Goal: Communication & Community: Answer question/provide support

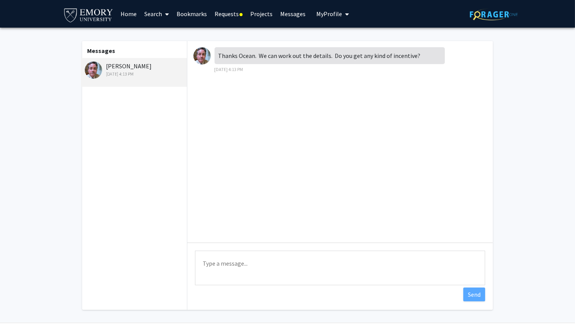
click at [234, 15] on link "Requests" at bounding box center [229, 13] width 36 height 27
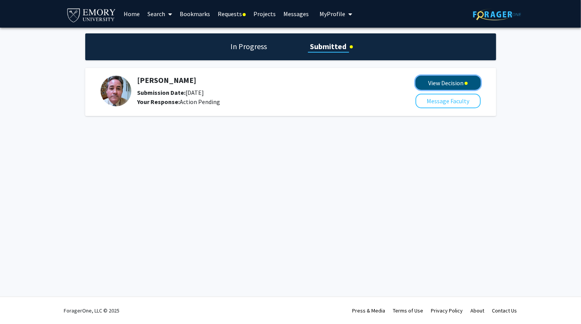
click at [449, 84] on button "View Decision" at bounding box center [447, 83] width 65 height 14
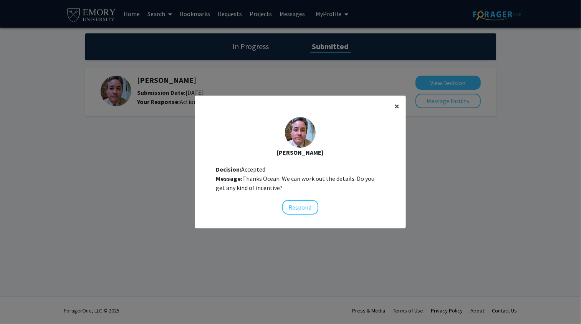
click at [394, 105] on span "×" at bounding box center [396, 106] width 5 height 12
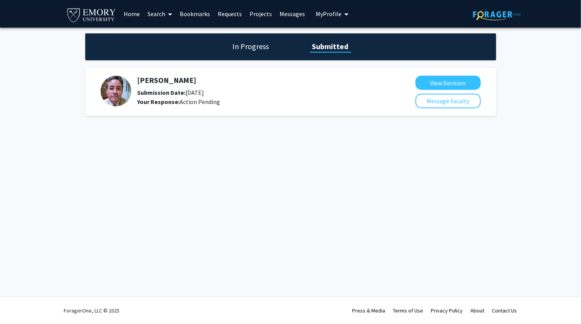
click at [186, 85] on h5 "[PERSON_NAME]" at bounding box center [255, 80] width 237 height 9
click at [325, 9] on button "My Profile" at bounding box center [331, 14] width 37 height 28
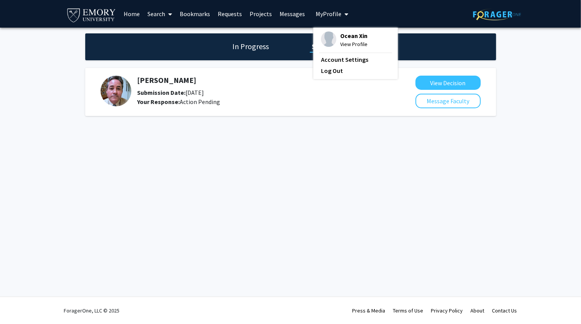
click at [190, 116] on div "[PERSON_NAME] Submission Date: [DATE] Your Response: Action Pending View Decisi…" at bounding box center [290, 92] width 411 height 48
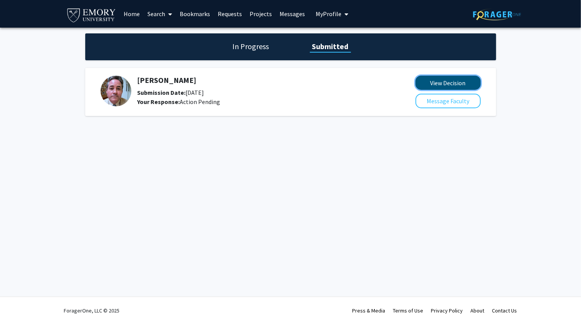
click at [419, 84] on button "View Decision" at bounding box center [447, 83] width 65 height 14
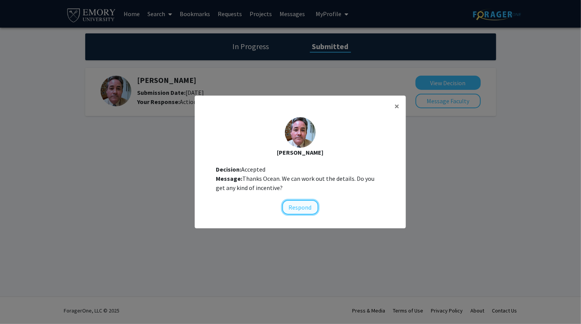
click at [301, 211] on button "Respond" at bounding box center [300, 207] width 36 height 15
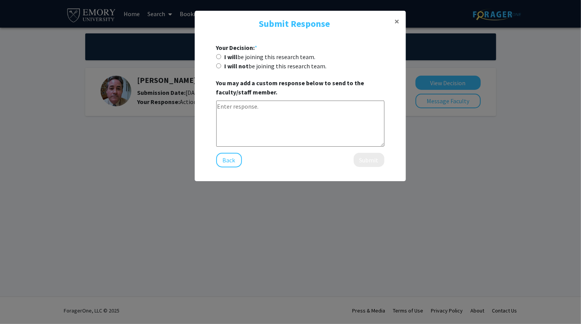
click at [220, 59] on input "I will be joining this research team." at bounding box center [218, 56] width 5 height 5
radio input "true"
click at [266, 140] on textarea at bounding box center [300, 124] width 168 height 46
click at [353, 167] on button "Submit" at bounding box center [368, 160] width 31 height 14
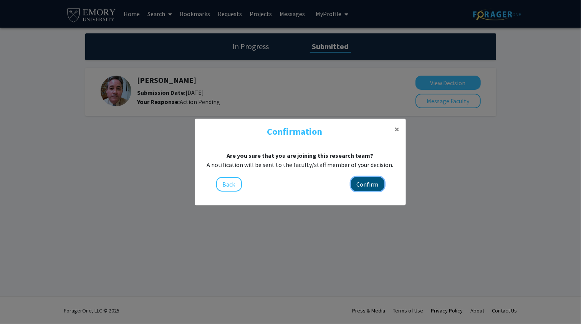
click at [359, 191] on button "Confirm" at bounding box center [367, 184] width 33 height 14
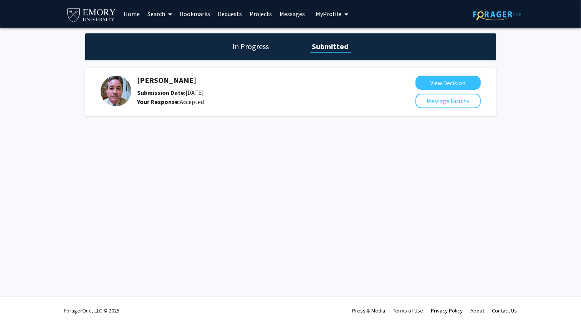
click at [232, 13] on link "Requests" at bounding box center [230, 13] width 32 height 27
click at [443, 84] on button "View Decision" at bounding box center [447, 83] width 65 height 14
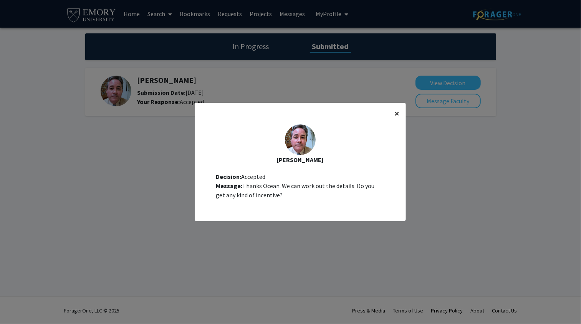
click at [398, 109] on button "×" at bounding box center [396, 113] width 17 height 21
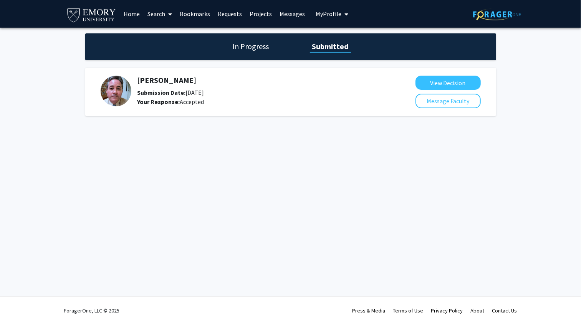
click at [322, 14] on span "My Profile" at bounding box center [328, 14] width 26 height 8
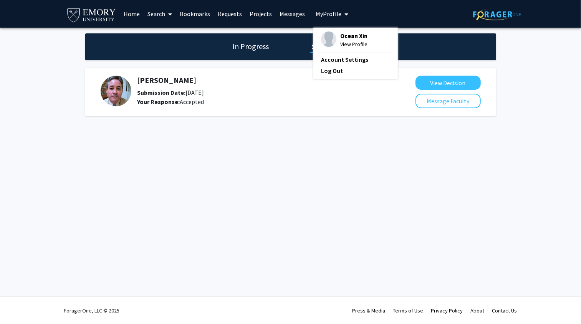
click at [345, 41] on span "View Profile" at bounding box center [353, 44] width 27 height 8
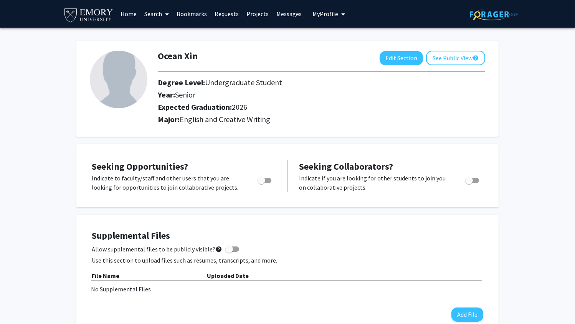
click at [245, 26] on link "Projects" at bounding box center [258, 13] width 30 height 27
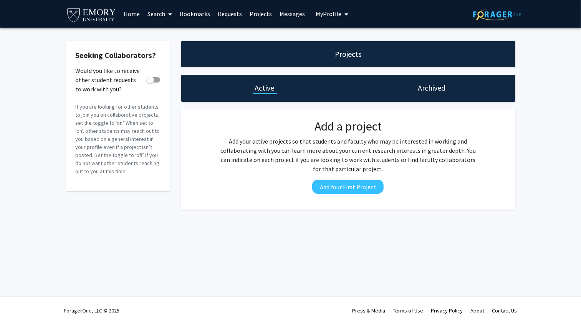
click at [227, 13] on link "Requests" at bounding box center [230, 13] width 32 height 27
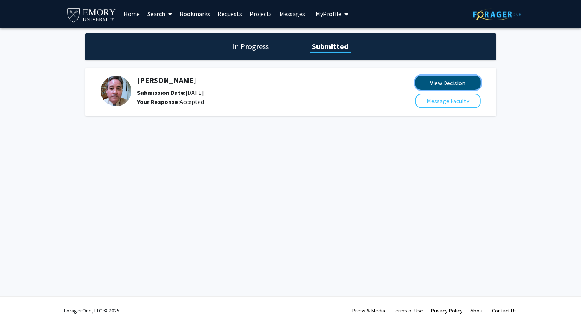
click at [446, 88] on button "View Decision" at bounding box center [447, 83] width 65 height 14
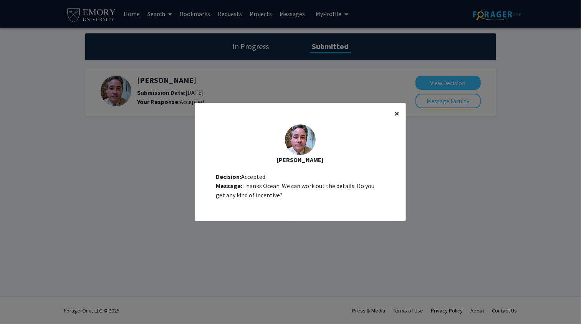
click at [394, 107] on span "×" at bounding box center [396, 113] width 5 height 12
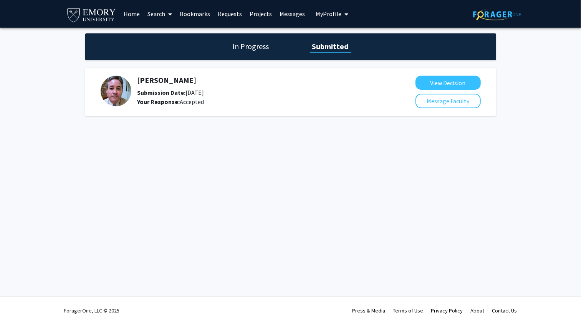
click at [155, 15] on link "Search" at bounding box center [160, 13] width 32 height 27
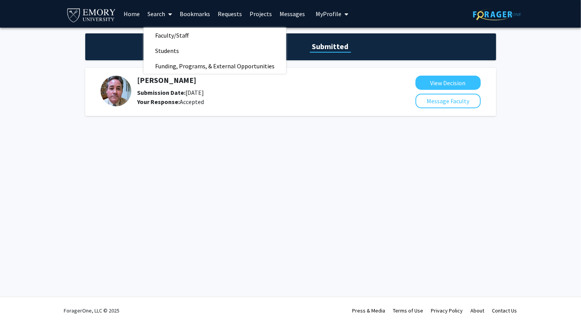
click at [155, 15] on link "Search" at bounding box center [160, 13] width 32 height 27
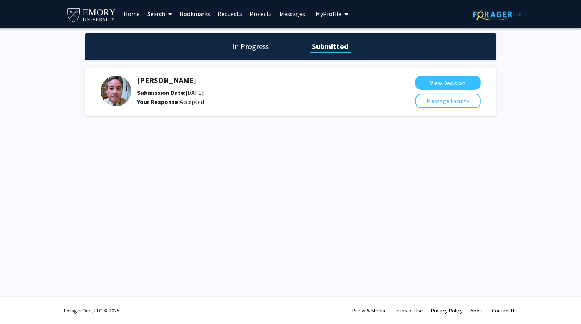
click at [130, 14] on link "Home" at bounding box center [132, 13] width 24 height 27
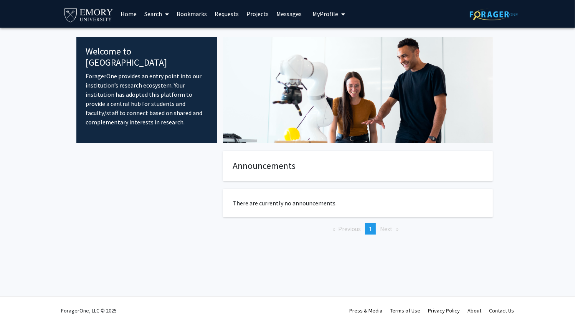
click at [287, 13] on link "Messages" at bounding box center [288, 13] width 33 height 27
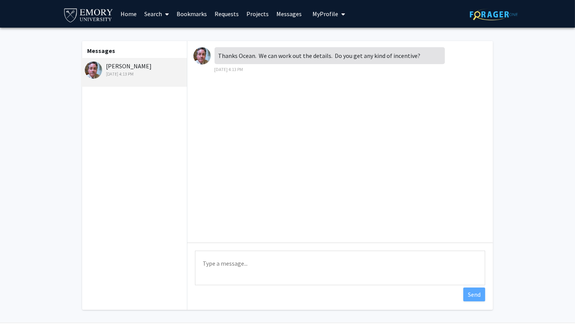
click at [318, 18] on button "My Profile" at bounding box center [328, 14] width 37 height 28
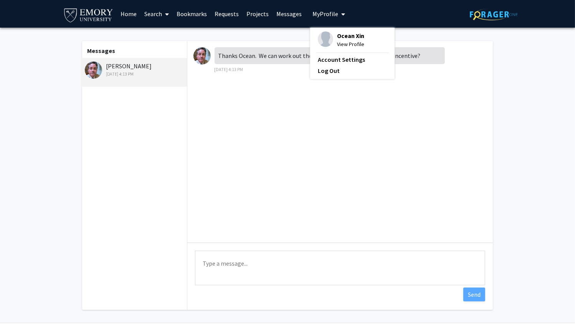
click at [318, 18] on button "My Profile" at bounding box center [328, 14] width 37 height 28
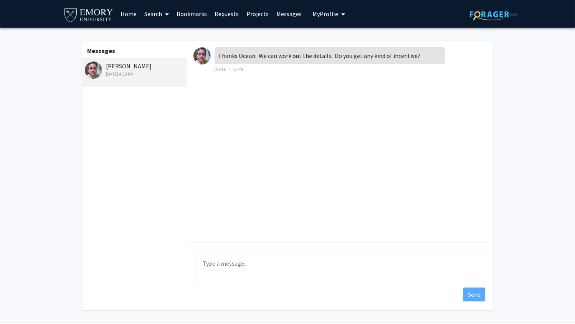
click at [319, 18] on button "My Profile" at bounding box center [328, 14] width 37 height 28
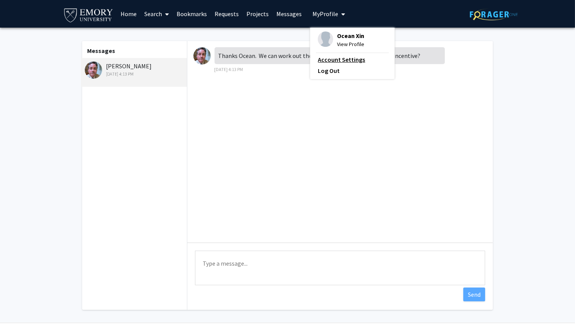
click at [326, 56] on link "Account Settings" at bounding box center [352, 59] width 69 height 9
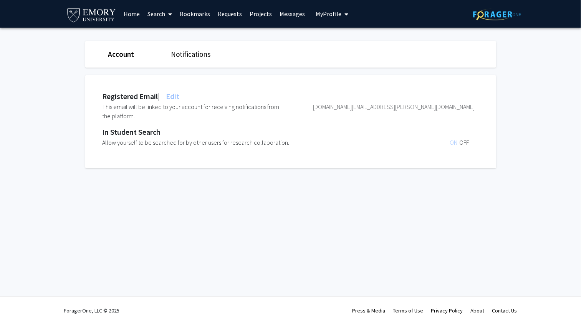
click at [287, 11] on link "Messages" at bounding box center [292, 13] width 33 height 27
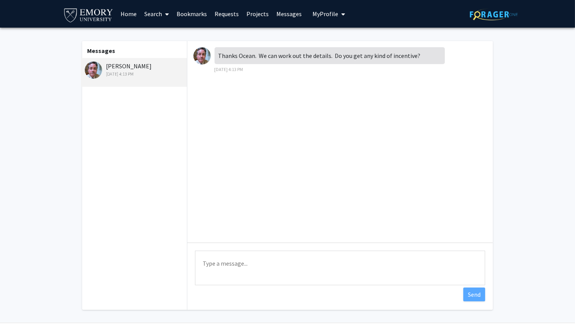
click at [317, 15] on span "My Profile" at bounding box center [325, 14] width 26 height 8
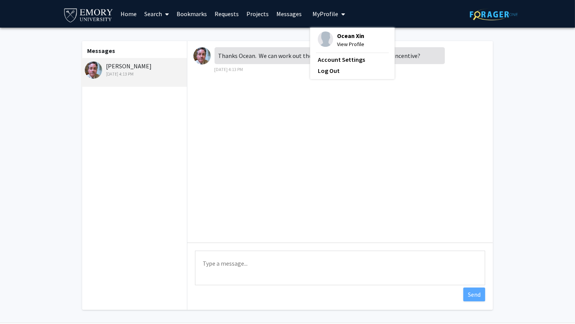
click at [317, 15] on span "My Profile" at bounding box center [325, 14] width 26 height 8
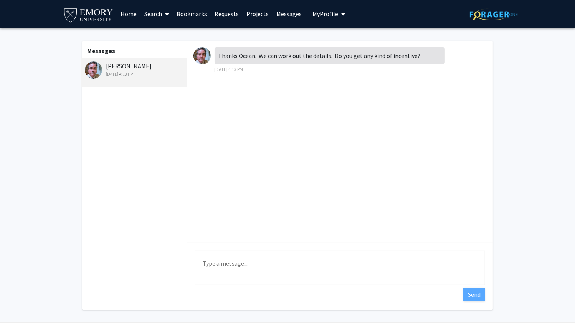
click at [256, 15] on link "Projects" at bounding box center [258, 13] width 30 height 27
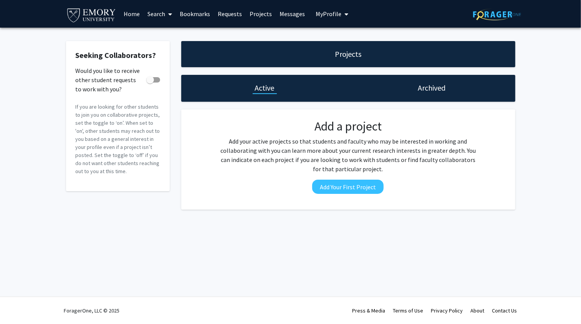
click at [216, 13] on link "Requests" at bounding box center [230, 13] width 32 height 27
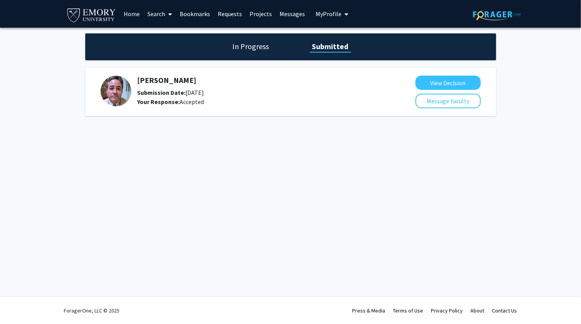
click at [262, 48] on h1 "In Progress" at bounding box center [250, 46] width 41 height 11
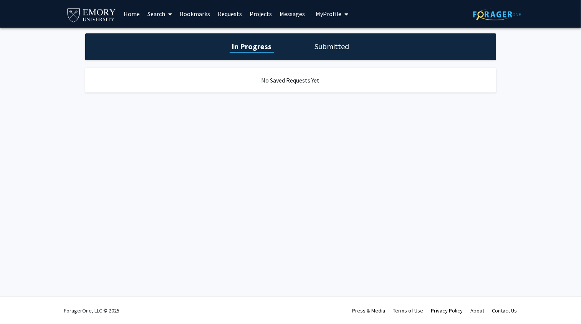
click at [318, 49] on h1 "Submitted" at bounding box center [331, 46] width 39 height 11
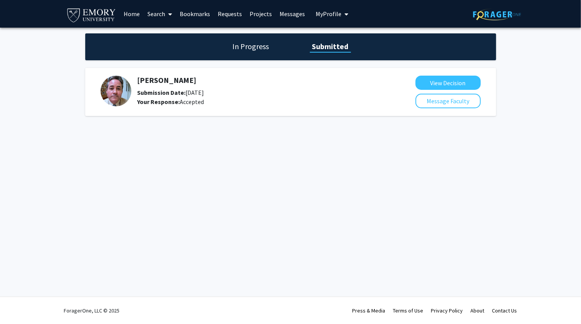
click at [287, 15] on link "Messages" at bounding box center [292, 13] width 33 height 27
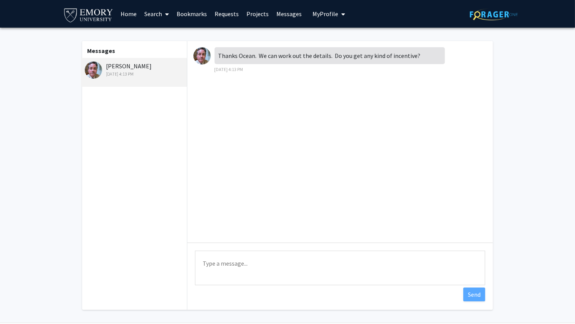
click at [289, 273] on textarea "Type a message" at bounding box center [340, 268] width 290 height 35
type textarea "I"
click at [262, 275] on textarea "It doesn't seem so." at bounding box center [340, 268] width 290 height 35
type textarea "It doesn't seem like I do; maybe"
click at [250, 12] on link "Projects" at bounding box center [258, 13] width 30 height 27
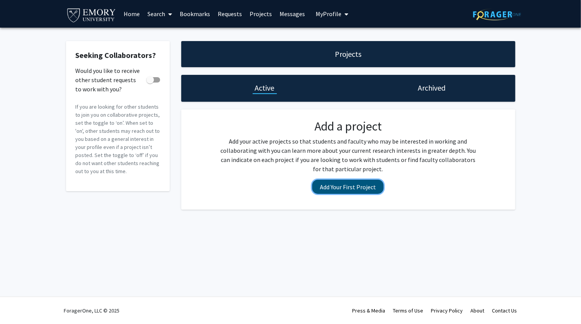
click at [360, 194] on button "Add Your First Project" at bounding box center [347, 187] width 71 height 14
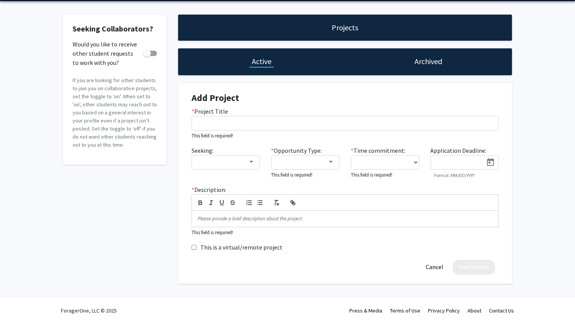
scroll to position [75, 0]
click at [317, 146] on label "* Opportunity Type:" at bounding box center [296, 150] width 51 height 9
click at [322, 155] on mat-select at bounding box center [305, 162] width 68 height 15
click at [329, 161] on div at bounding box center [331, 162] width 4 height 2
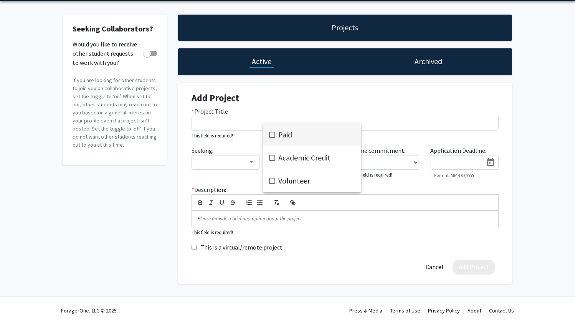
click at [322, 104] on div at bounding box center [287, 162] width 575 height 324
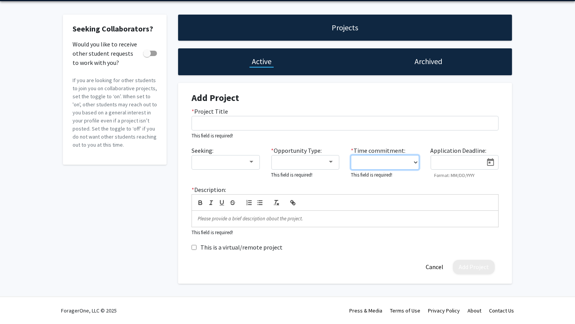
click at [407, 155] on select "0 - 5 hours/week 5 - 10 hours/week 10 - 15 hours/week 15 - 20 hours/week 20 - 3…" at bounding box center [385, 162] width 68 height 15
click at [425, 274] on button "Cancel" at bounding box center [434, 267] width 29 height 14
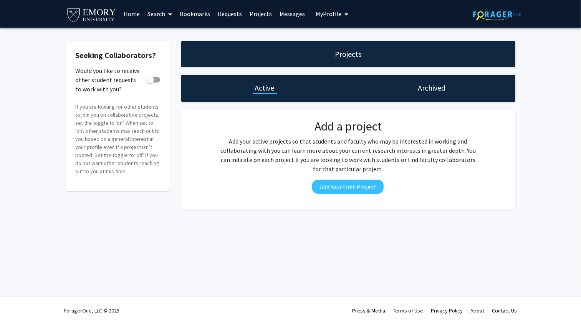
click at [436, 98] on div "Archived" at bounding box center [431, 88] width 167 height 27
click at [436, 87] on h1 "Archived" at bounding box center [431, 87] width 28 height 11
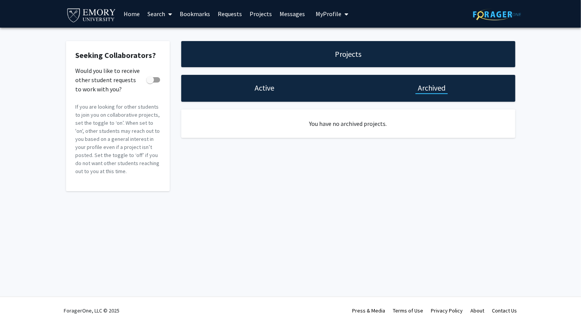
click at [257, 93] on h1 "Active" at bounding box center [265, 87] width 20 height 11
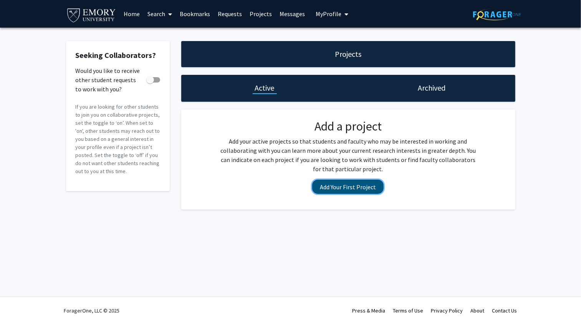
click at [347, 194] on button "Add Your First Project" at bounding box center [347, 187] width 71 height 14
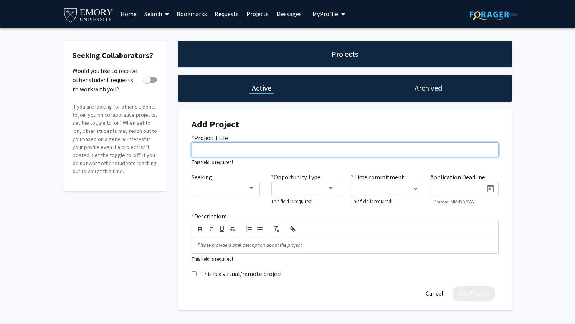
click at [290, 157] on input "* Project Title" at bounding box center [344, 149] width 307 height 15
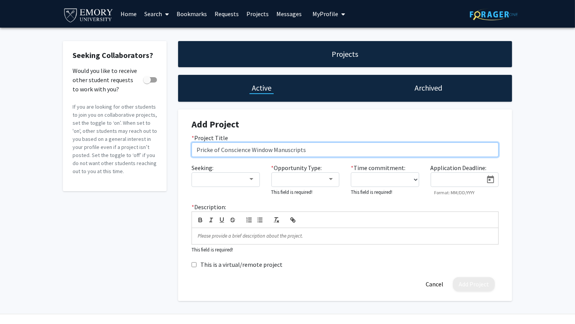
type input "Pricke of Conscience Window Manuscripts"
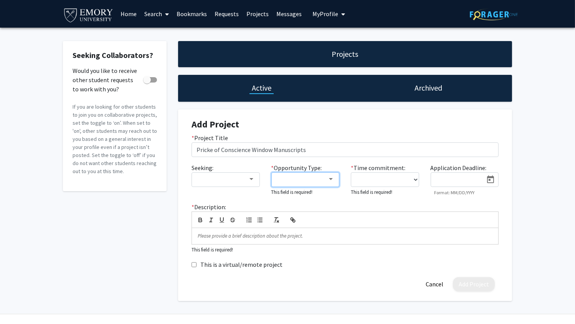
click at [316, 184] on div at bounding box center [301, 179] width 51 height 9
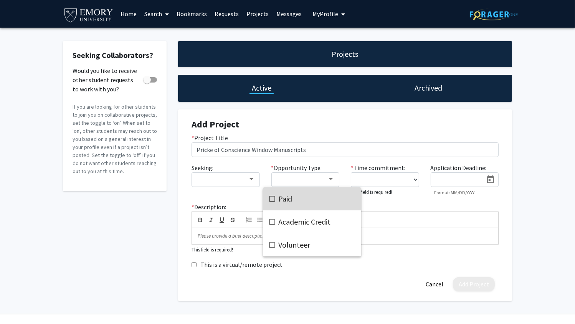
click at [304, 204] on span "Paid" at bounding box center [316, 198] width 77 height 23
click at [396, 203] on div at bounding box center [287, 162] width 575 height 324
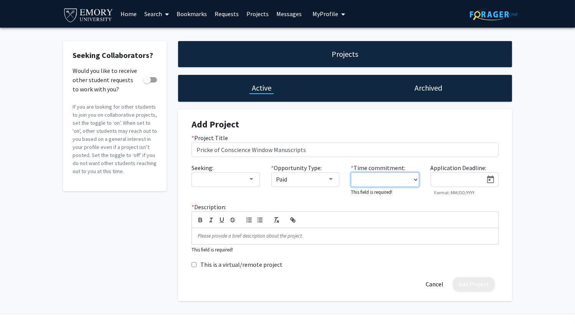
click at [402, 187] on select "0 - 5 hours/week 5 - 10 hours/week 10 - 15 hours/week 15 - 20 hours/week 20 - 3…" at bounding box center [385, 179] width 68 height 15
select select "0 - 5"
click at [351, 187] on select "0 - 5 hours/week 5 - 10 hours/week 10 - 15 hours/week 15 - 20 hours/week 20 - 3…" at bounding box center [385, 179] width 68 height 15
click at [425, 195] on div "Application Deadline: Format: MM/DD/YYYY" at bounding box center [465, 179] width 80 height 32
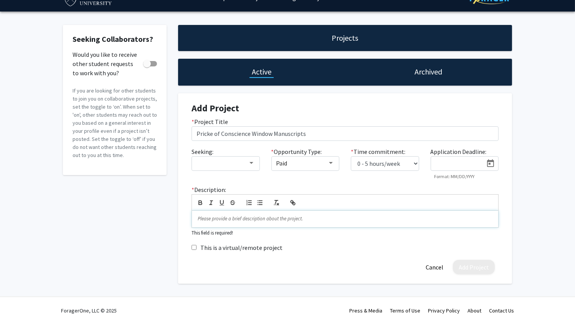
click at [318, 215] on p at bounding box center [345, 218] width 295 height 7
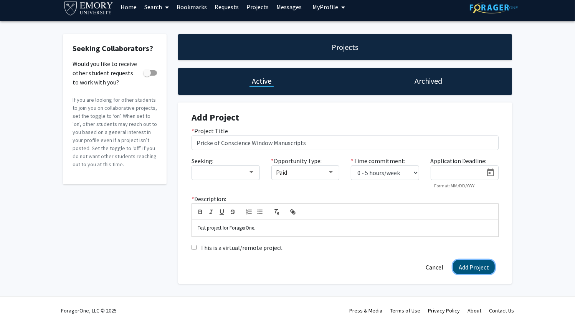
click at [456, 267] on button "Add Project" at bounding box center [474, 267] width 42 height 14
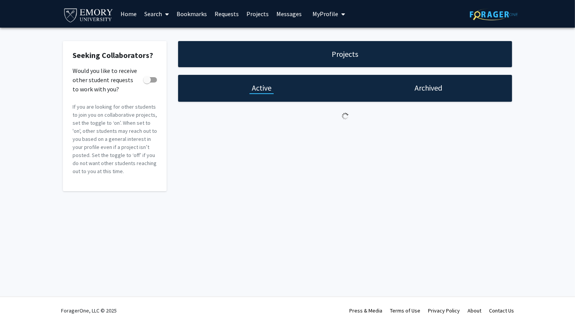
scroll to position [0, 0]
checkbox input "true"
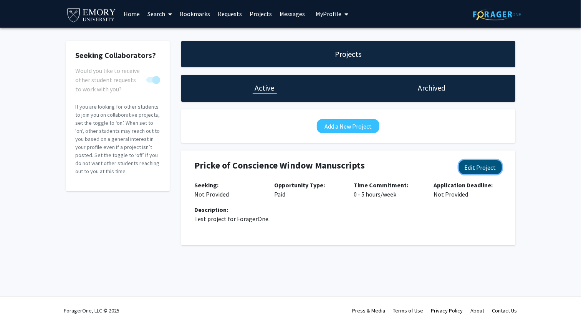
click at [473, 174] on button "Edit Project" at bounding box center [480, 167] width 43 height 14
select select "0 - 5"
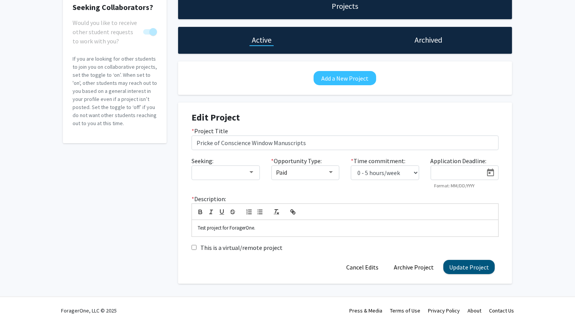
scroll to position [96, 0]
click at [350, 270] on button "Cancel Edits" at bounding box center [362, 267] width 44 height 14
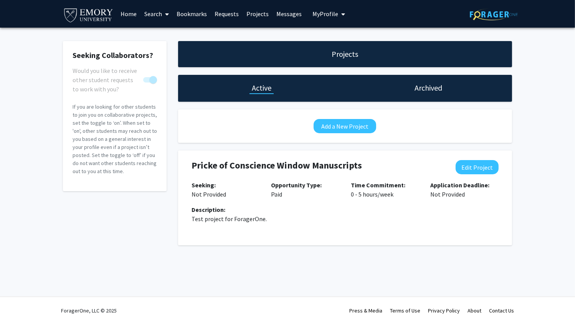
scroll to position [0, 0]
click at [328, 11] on span "My Profile" at bounding box center [328, 14] width 26 height 8
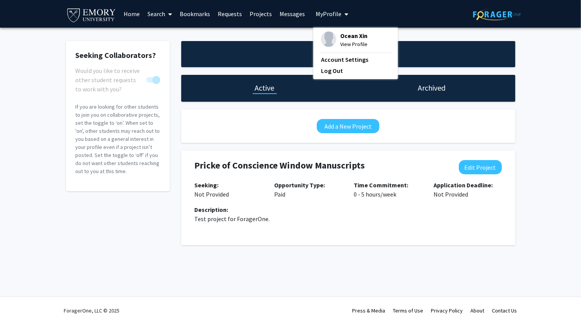
click at [341, 43] on span "View Profile" at bounding box center [353, 44] width 27 height 8
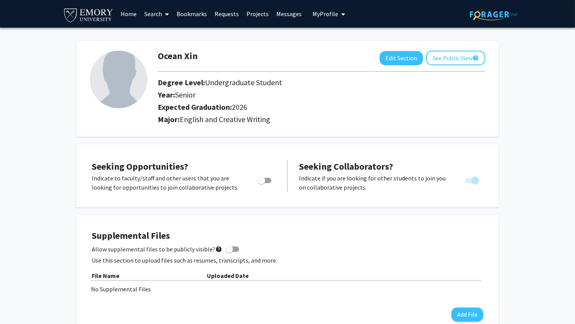
click at [254, 18] on link "Projects" at bounding box center [258, 13] width 30 height 27
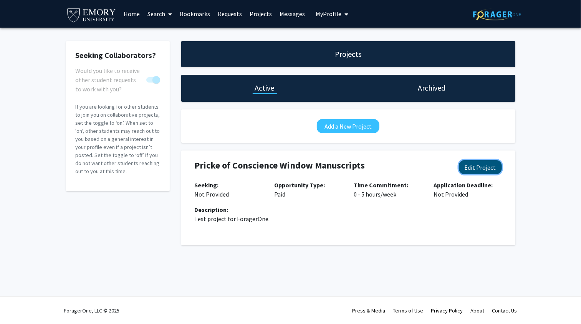
click at [467, 174] on button "Edit Project" at bounding box center [480, 167] width 43 height 14
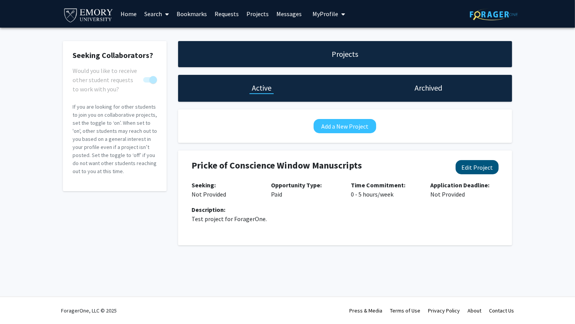
select select "0 - 5"
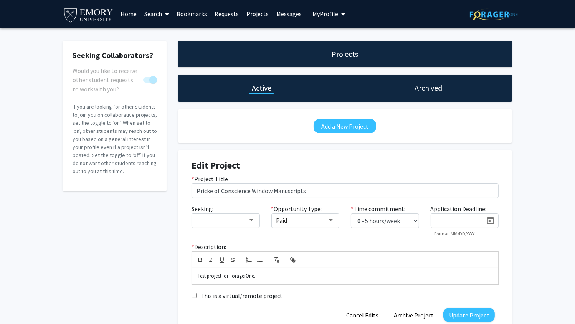
scroll to position [96, 0]
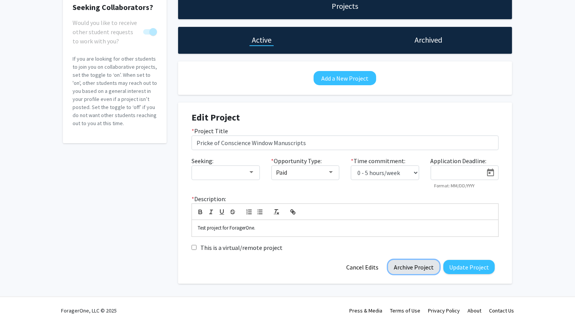
click at [388, 266] on button "Archive Project" at bounding box center [413, 267] width 51 height 14
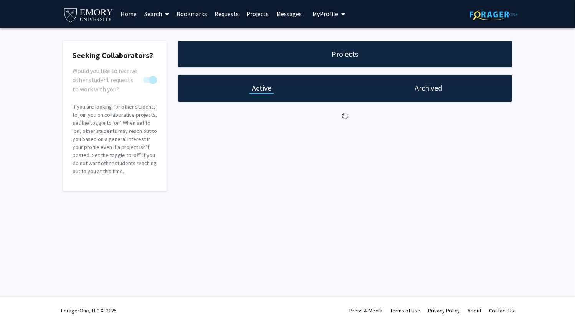
scroll to position [0, 0]
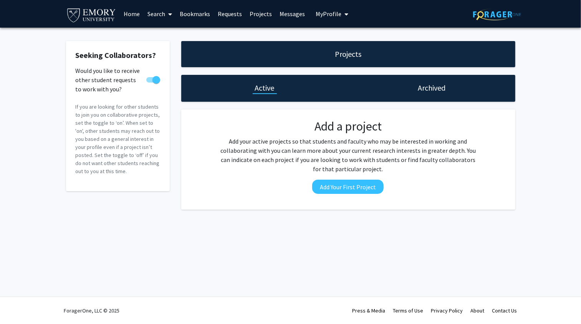
click at [425, 93] on h1 "Archived" at bounding box center [431, 87] width 28 height 11
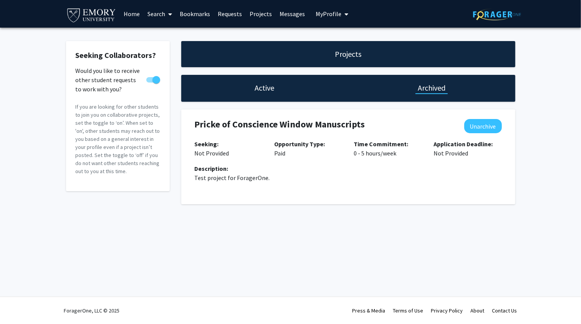
click at [264, 91] on h1 "Active" at bounding box center [265, 87] width 20 height 11
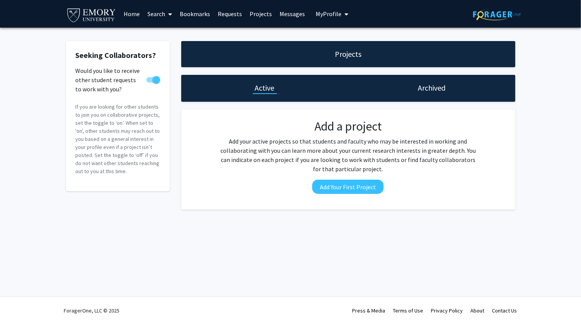
click at [287, 15] on link "Messages" at bounding box center [292, 13] width 33 height 27
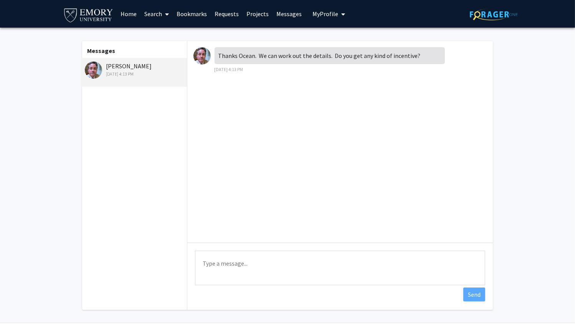
click at [280, 272] on textarea "Type a message" at bounding box center [340, 268] width 290 height 35
type textarea "I"
type textarea "It doesn't seem like I do; perhaps"
click at [144, 73] on div "[PERSON_NAME] [DATE] 4:13 PM" at bounding box center [135, 69] width 100 height 16
click at [195, 13] on link "Bookmarks" at bounding box center [192, 13] width 38 height 27
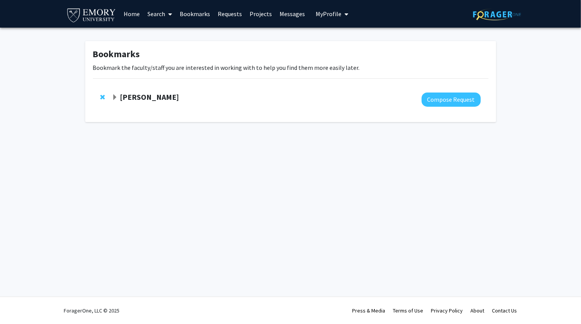
click at [167, 102] on strong "[PERSON_NAME]" at bounding box center [149, 97] width 59 height 10
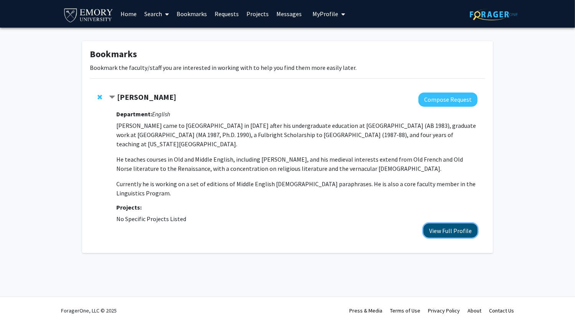
click at [436, 238] on button "View Full Profile" at bounding box center [450, 230] width 54 height 14
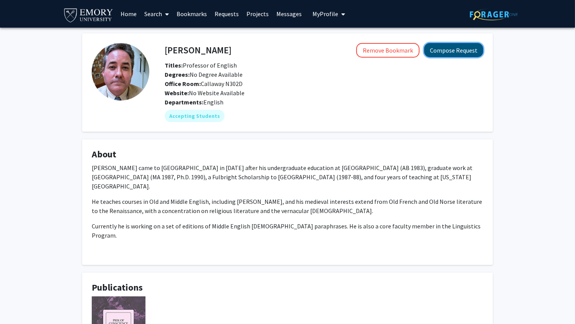
click at [475, 51] on button "Compose Request" at bounding box center [453, 50] width 59 height 14
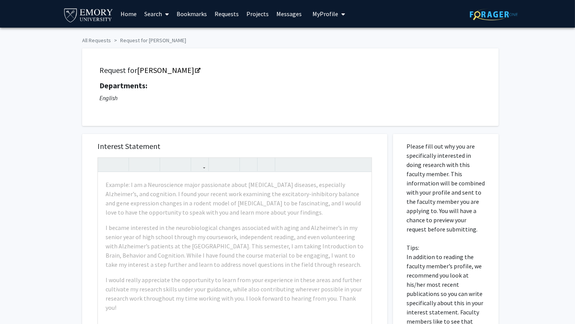
click at [275, 19] on link "Messages" at bounding box center [288, 13] width 33 height 27
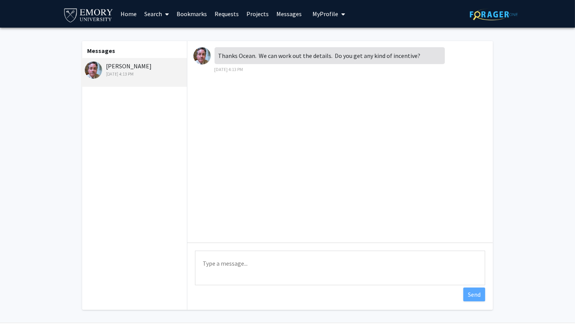
click at [281, 271] on textarea "Type a message" at bounding box center [340, 268] width 290 height 35
type textarea "It doesn't seem so"
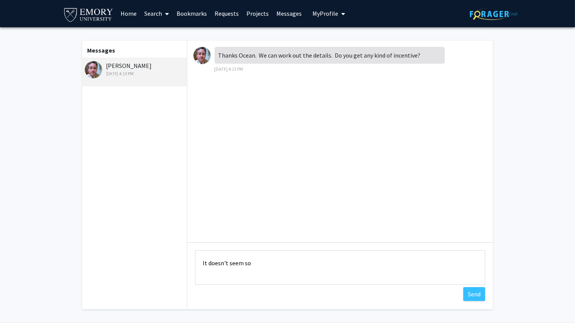
click at [262, 13] on link "Projects" at bounding box center [258, 13] width 30 height 27
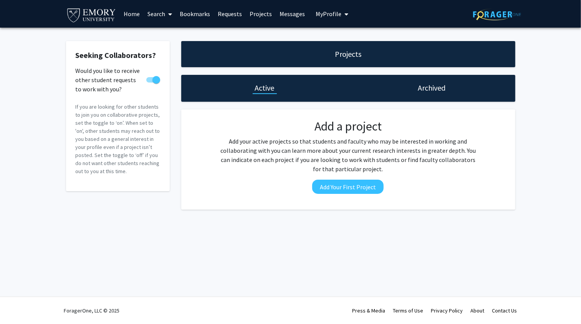
click at [440, 93] on h1 "Archived" at bounding box center [431, 87] width 28 height 11
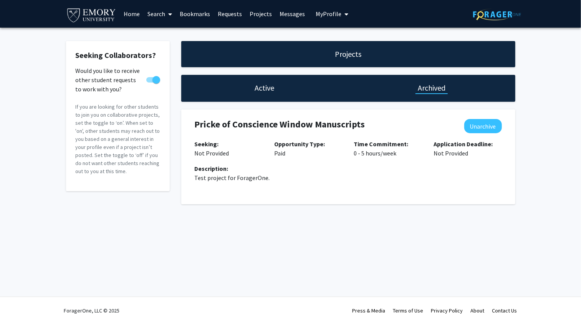
click at [261, 92] on h1 "Active" at bounding box center [265, 87] width 20 height 11
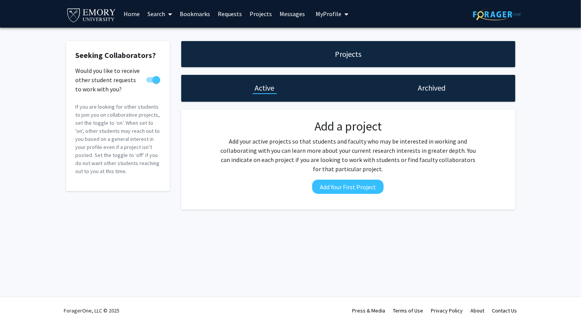
click at [422, 76] on div "Projects Active Archived Add a project Add your active projects so that student…" at bounding box center [347, 125] width 345 height 168
click at [425, 88] on h1 "Archived" at bounding box center [431, 87] width 28 height 11
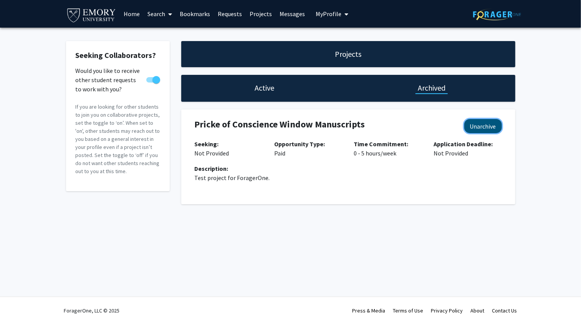
click at [477, 133] on button "Unarchive" at bounding box center [483, 126] width 38 height 14
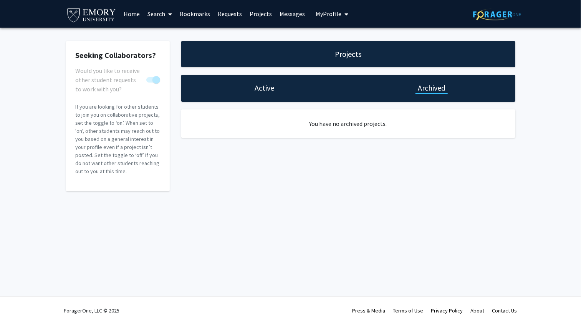
click at [257, 93] on h1 "Active" at bounding box center [265, 87] width 20 height 11
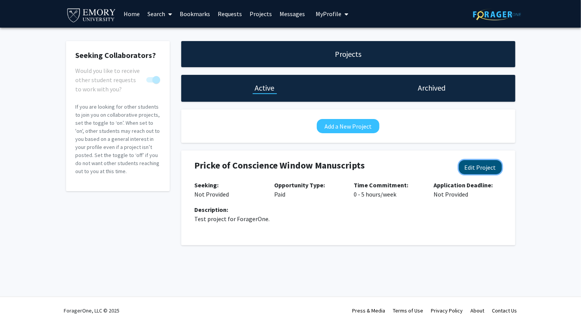
click at [476, 174] on button "Edit Project" at bounding box center [480, 167] width 43 height 14
select select "0 - 5"
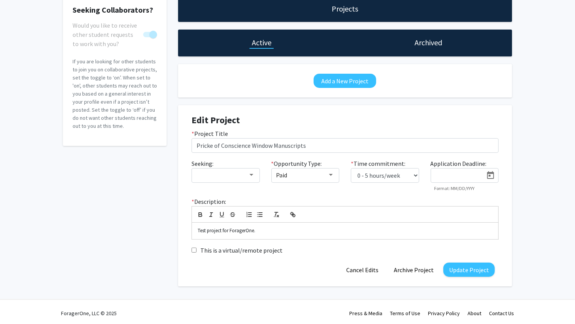
scroll to position [44, 0]
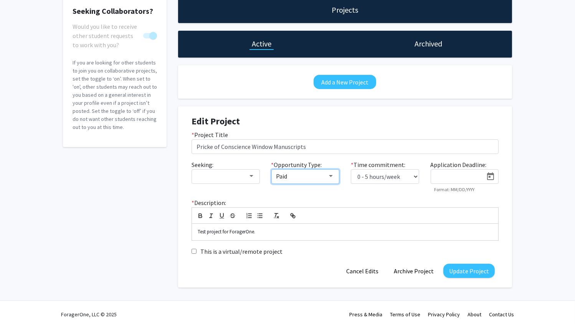
click at [328, 184] on mat-select "Paid" at bounding box center [305, 176] width 68 height 15
click at [329, 180] on div "Paid" at bounding box center [305, 176] width 58 height 7
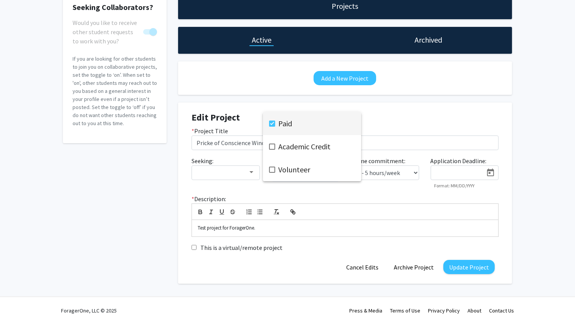
scroll to position [96, 0]
click at [403, 271] on div at bounding box center [287, 162] width 575 height 324
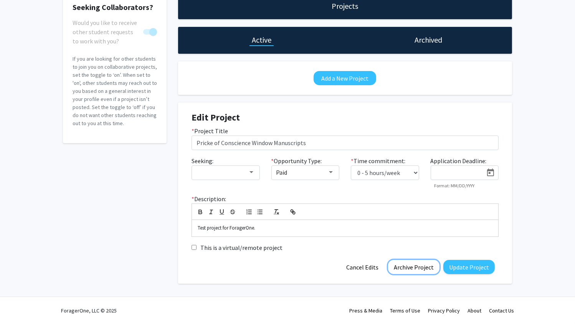
click at [403, 271] on button "Archive Project" at bounding box center [413, 267] width 51 height 14
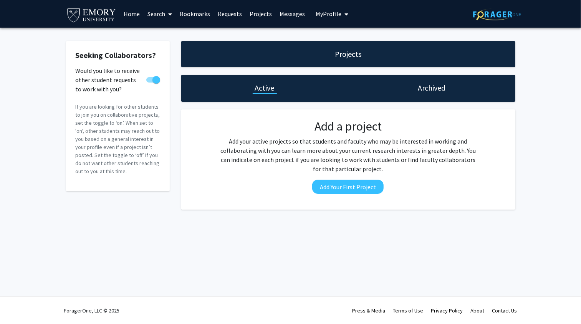
click at [427, 90] on h1 "Archived" at bounding box center [431, 87] width 28 height 11
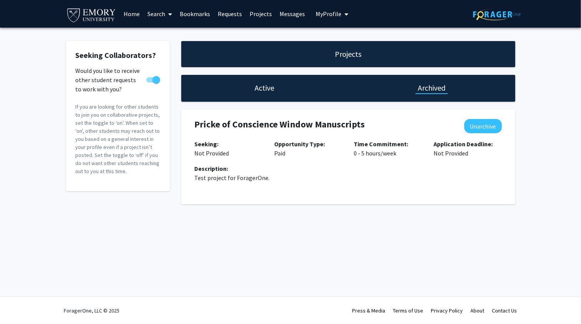
click at [286, 15] on link "Messages" at bounding box center [292, 13] width 33 height 27
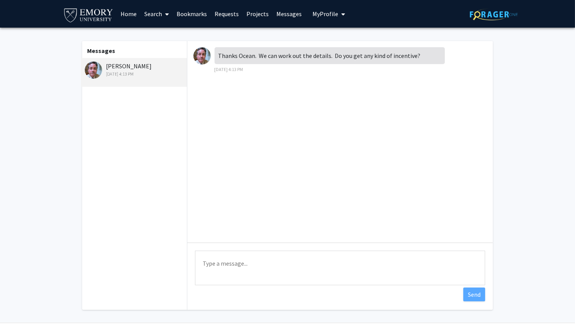
click at [287, 263] on textarea "Type a message" at bounding box center [340, 268] width 290 height 35
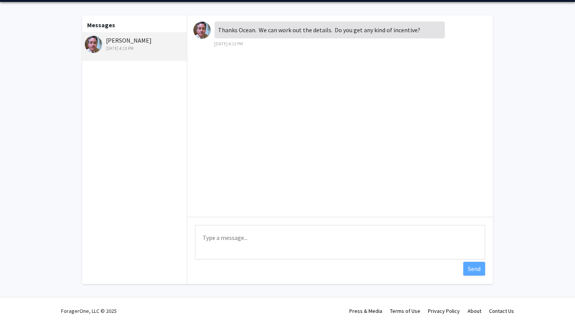
drag, startPoint x: 272, startPoint y: 242, endPoint x: 248, endPoint y: 242, distance: 24.6
click at [248, 242] on textarea "Type a message" at bounding box center [340, 242] width 290 height 35
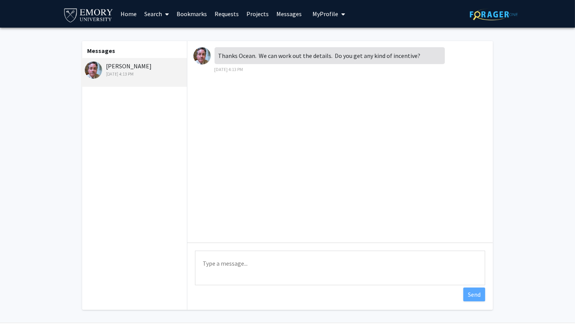
click at [58, 251] on fg-messaging "Messages James H. Morey Sep 11, 2025 4:13 PM Thanks Ocean. We can work out the …" at bounding box center [287, 177] width 575 height 299
click at [248, 262] on textarea "Type a message" at bounding box center [340, 268] width 290 height 35
click at [366, 264] on textarea "It doesn't seem so; I think this was just to join your research team." at bounding box center [340, 268] width 290 height 35
click at [436, 263] on textarea "It doesn't seem so; I think this was just to join your research team." at bounding box center [340, 268] width 290 height 35
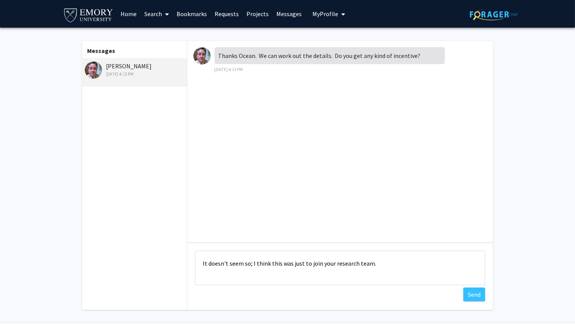
click at [365, 266] on textarea "It doesn't seem so; I think this was just to join your research team." at bounding box center [340, 268] width 290 height 35
click at [434, 265] on textarea "It doesn't seem so; I think this was just to join your "research team." at bounding box center [340, 268] width 290 height 35
click at [450, 261] on textarea "It doesn't seem so; I think this was just to join your "research team." Maybe t…" at bounding box center [340, 268] width 290 height 35
click at [426, 263] on textarea "It doesn't seem so; I think this was just to join your "research team." Maybe t…" at bounding box center [340, 268] width 290 height 35
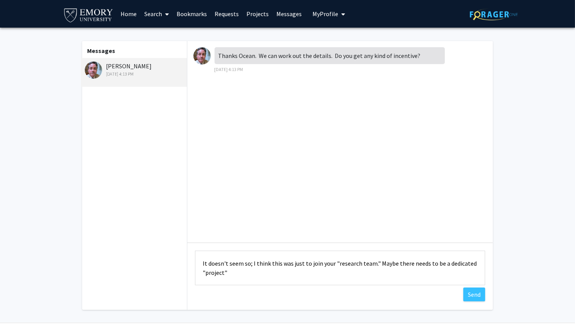
click at [426, 263] on textarea "It doesn't seem so; I think this was just to join your "research team." Maybe t…" at bounding box center [340, 268] width 290 height 35
click at [457, 266] on textarea "It doesn't seem so; I think this was just to join your "research team." Maybe t…" at bounding box center [340, 268] width 290 height 35
click at [454, 265] on textarea "It doesn't seem so; I think this was just to join your "research team." Maybe t…" at bounding box center [340, 268] width 290 height 35
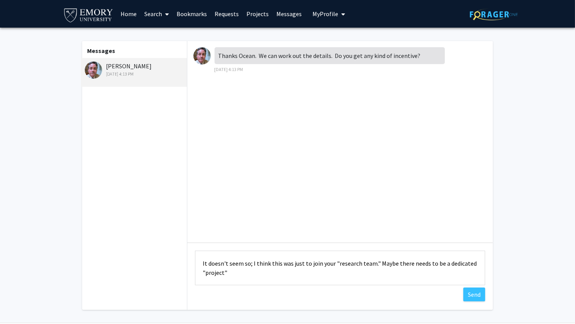
click at [433, 266] on textarea "It doesn't seem so; I think this was just to join your "research team." Maybe t…" at bounding box center [340, 268] width 290 height 35
click at [462, 264] on textarea "It doesn't seem so; I think this was just to join your "research team." Perhaps…" at bounding box center [340, 268] width 290 height 35
drag, startPoint x: 444, startPoint y: 274, endPoint x: 368, endPoint y: 279, distance: 75.8
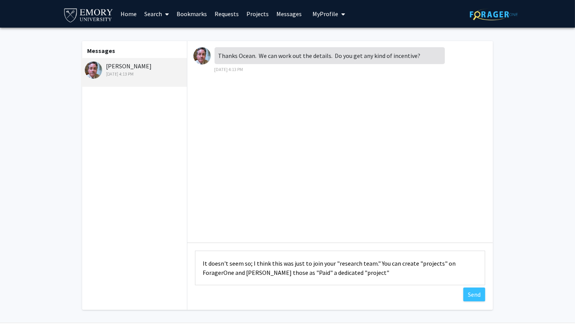
click at [368, 279] on textarea "It doesn't seem so; I think this was just to join your "research team." You can…" at bounding box center [340, 268] width 290 height 35
click at [387, 276] on textarea "It doesn't seem so; I think this was just to join your "research team." You can…" at bounding box center [340, 268] width 290 height 35
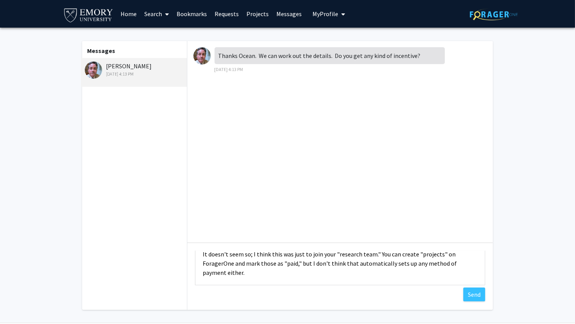
type textarea "It doesn't seem so; I think this was just to join your "research team." You can…"
click at [261, 14] on link "Projects" at bounding box center [258, 13] width 30 height 27
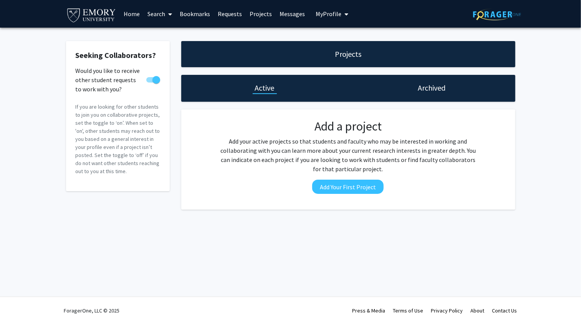
click at [428, 92] on h1 "Archived" at bounding box center [431, 87] width 28 height 11
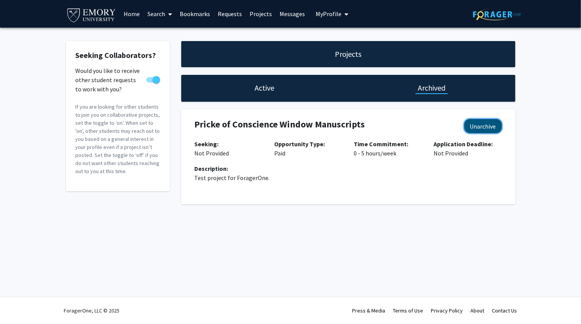
click at [475, 131] on button "Unarchive" at bounding box center [483, 126] width 38 height 14
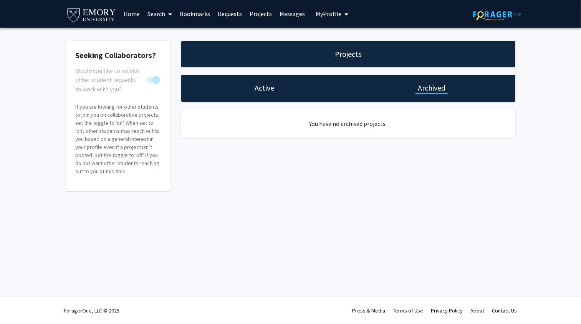
click at [272, 87] on h1 "Active" at bounding box center [265, 87] width 20 height 11
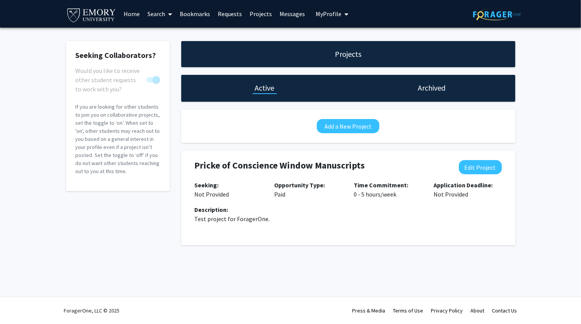
click at [282, 14] on link "Messages" at bounding box center [292, 13] width 33 height 27
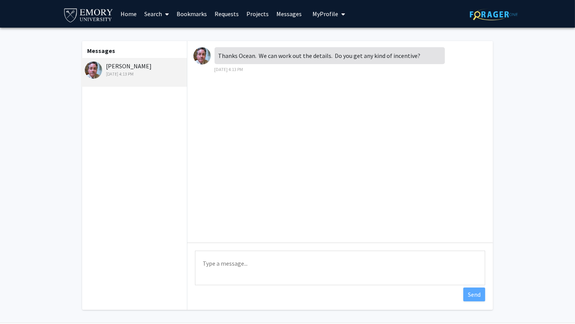
scroll to position [26, 0]
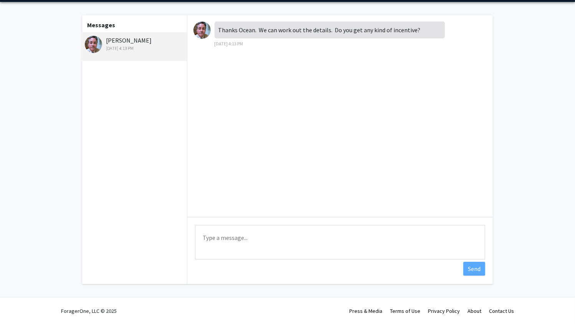
click at [275, 253] on textarea "Type a message" at bounding box center [340, 242] width 290 height 35
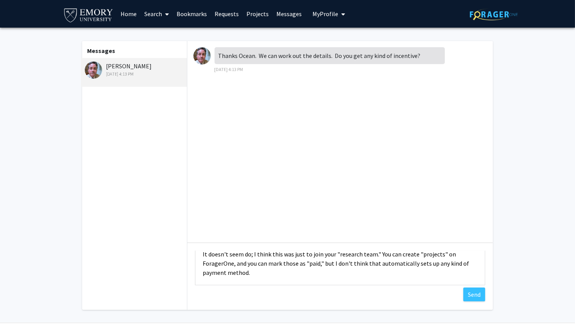
scroll to position [0, 0]
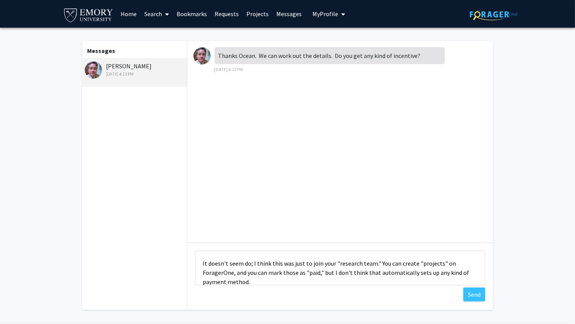
click at [259, 262] on textarea "It doesn't seem do; I think this was just to join your "research team." You can…" at bounding box center [340, 268] width 290 height 35
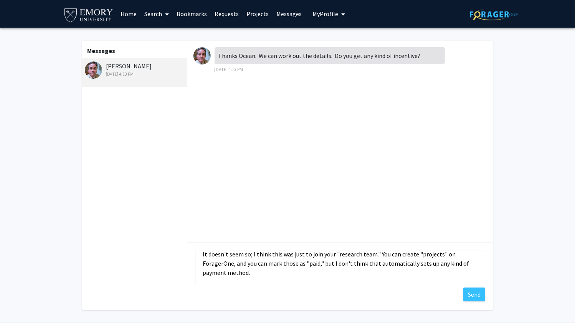
click at [379, 279] on textarea "It doesn't seem so; I think this was just to join your "research team." You can…" at bounding box center [340, 268] width 290 height 35
type textarea "It doesn't seem so; I think this was just to join your "research team." You can…"
click at [466, 301] on button "Send" at bounding box center [474, 294] width 22 height 14
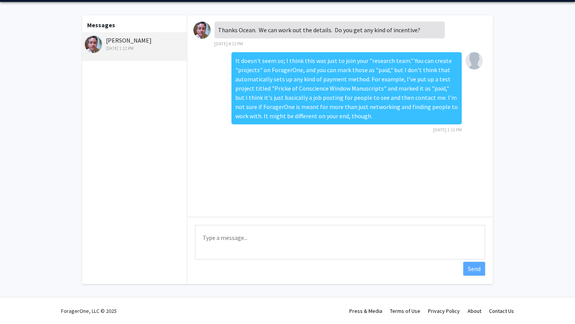
scroll to position [0, 0]
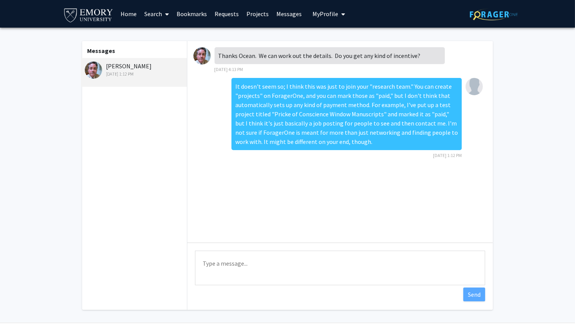
click at [248, 16] on link "Projects" at bounding box center [258, 13] width 30 height 27
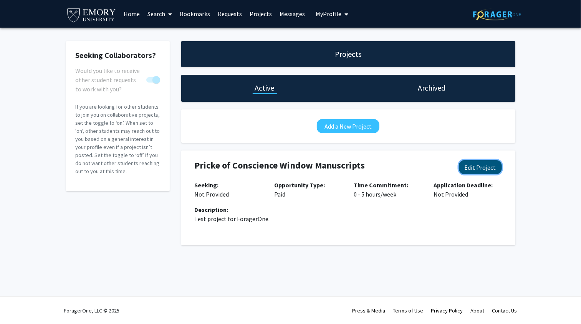
click at [482, 174] on button "Edit Project" at bounding box center [480, 167] width 43 height 14
select select "0 - 5"
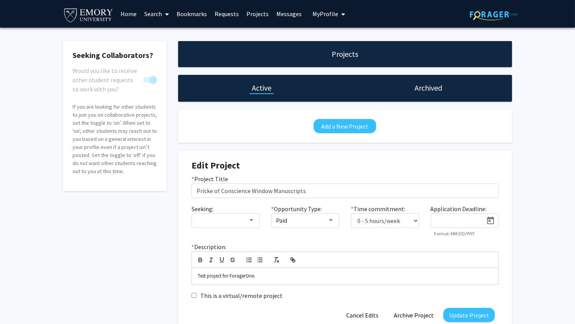
scroll to position [96, 0]
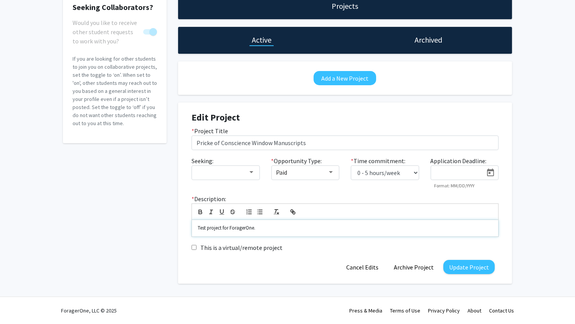
click at [280, 227] on div "Test project for ForagerOne." at bounding box center [345, 228] width 306 height 16
click at [450, 264] on button "Update Project" at bounding box center [468, 267] width 51 height 14
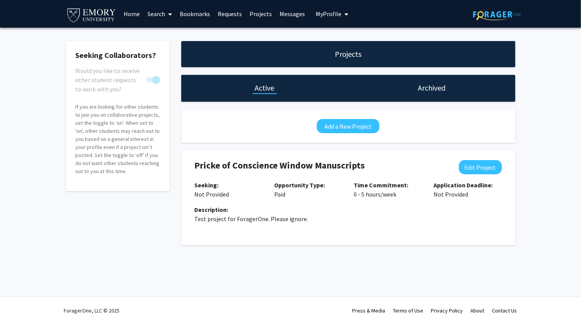
click at [281, 14] on link "Messages" at bounding box center [292, 13] width 33 height 27
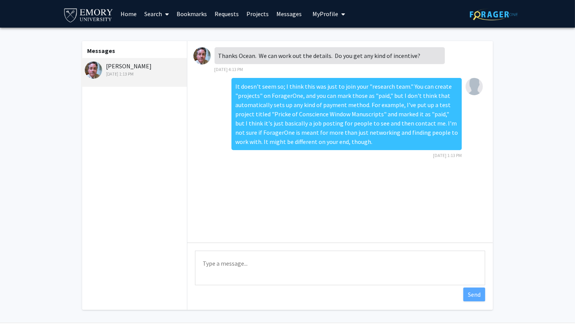
click at [252, 15] on link "Projects" at bounding box center [258, 13] width 30 height 27
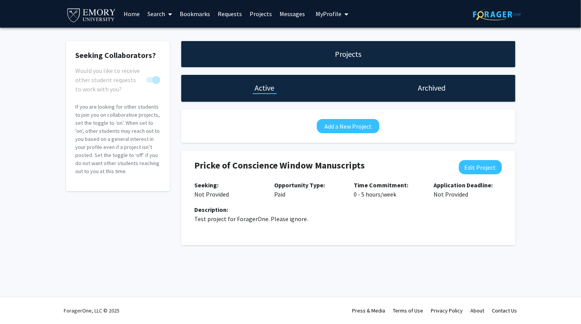
click at [232, 16] on link "Requests" at bounding box center [230, 13] width 32 height 27
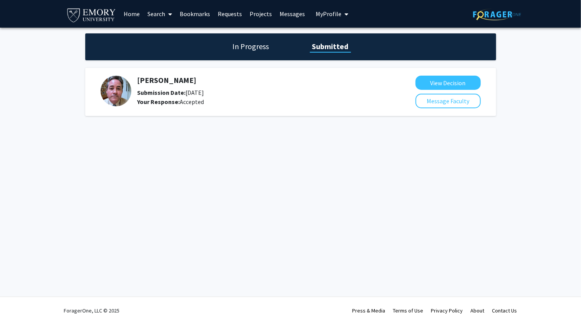
click at [203, 17] on link "Bookmarks" at bounding box center [195, 13] width 38 height 27
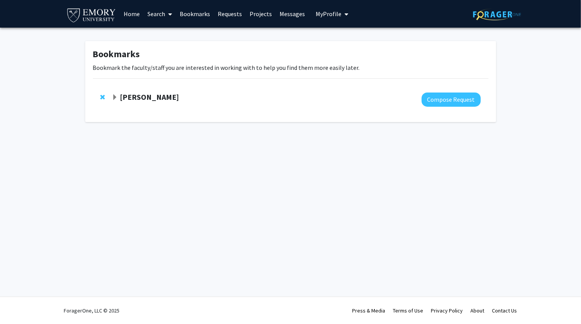
click at [160, 16] on link "Search" at bounding box center [160, 13] width 32 height 27
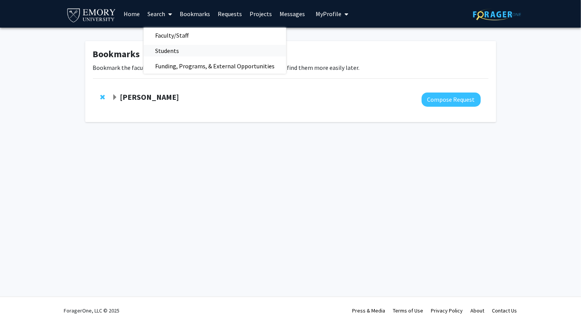
click at [167, 49] on span "Students" at bounding box center [167, 50] width 47 height 15
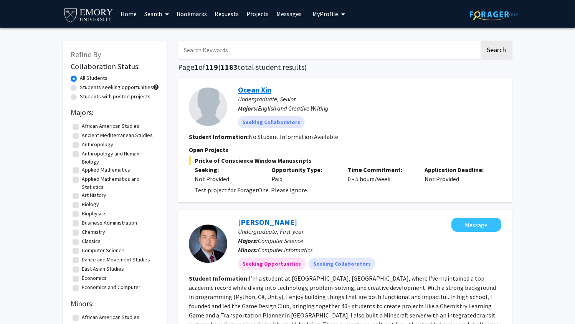
click at [264, 94] on link "Ocean Xin" at bounding box center [254, 90] width 33 height 10
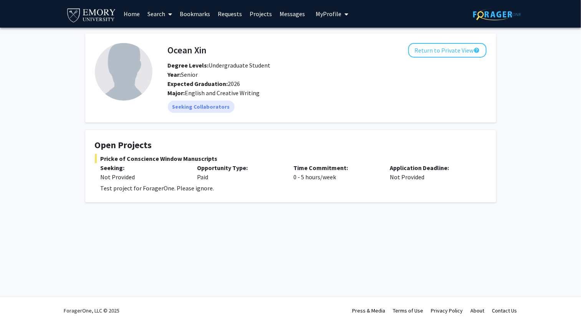
click at [279, 12] on link "Messages" at bounding box center [292, 13] width 33 height 27
